Goal: Task Accomplishment & Management: Use online tool/utility

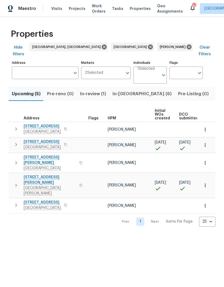
click at [126, 90] on span "In-reno (6)" at bounding box center [142, 94] width 59 height 8
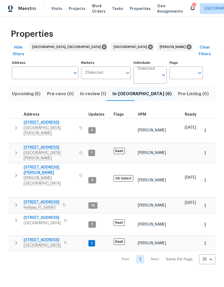
click at [16, 204] on icon "button" at bounding box center [16, 205] width 2 height 3
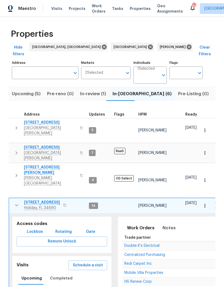
click at [80, 262] on span "Schedule a visit" at bounding box center [88, 265] width 30 height 7
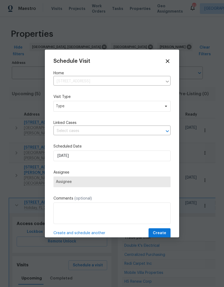
click at [69, 116] on div "Schedule Visit Home 4848 Colonnade Ave, Holiday, FL 34690 ​ Visit Type Type Lin…" at bounding box center [111, 148] width 117 height 180
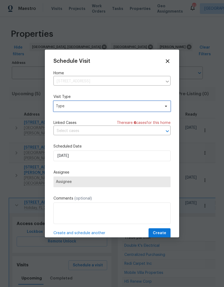
click at [62, 112] on span "Type" at bounding box center [111, 106] width 117 height 11
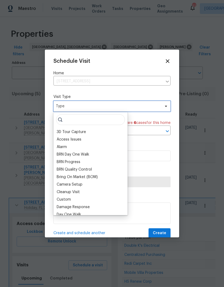
click at [71, 109] on span "Type" at bounding box center [108, 106] width 104 height 5
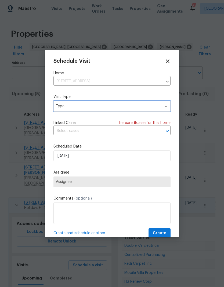
click at [69, 107] on span "Type" at bounding box center [108, 106] width 104 height 5
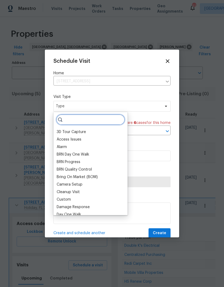
click at [78, 120] on input "search" at bounding box center [90, 119] width 69 height 11
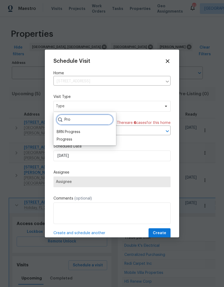
type input "Pro"
click at [63, 140] on div "Progress" at bounding box center [65, 139] width 16 height 5
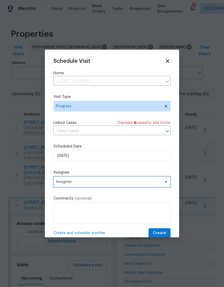
click at [61, 183] on span "Assignee" at bounding box center [108, 182] width 105 height 4
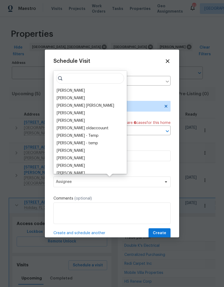
click at [60, 89] on div "[PERSON_NAME]" at bounding box center [71, 90] width 28 height 5
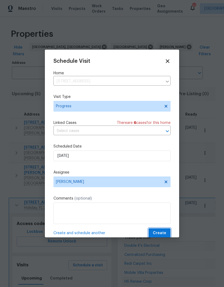
click at [158, 231] on button "Create" at bounding box center [160, 234] width 22 height 10
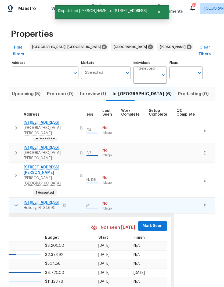
scroll to position [0, 255]
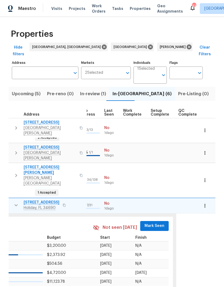
click at [151, 223] on span "Mark Seen" at bounding box center [155, 226] width 20 height 7
